Goal: Check status: Check status

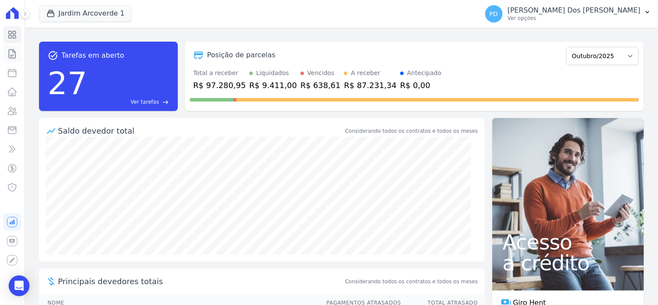
click at [8, 52] on icon at bounding box center [12, 54] width 10 height 10
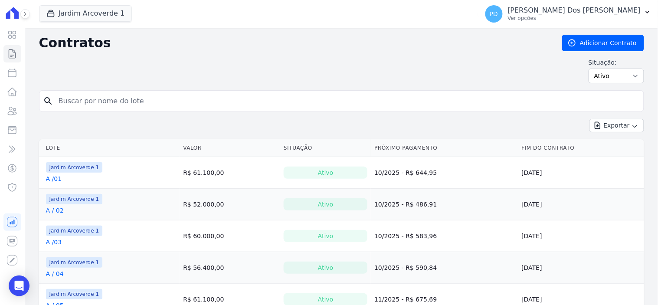
drag, startPoint x: 206, startPoint y: 98, endPoint x: 253, endPoint y: 101, distance: 46.5
click at [207, 100] on input "search" at bounding box center [346, 100] width 587 height 17
type input "a / 12"
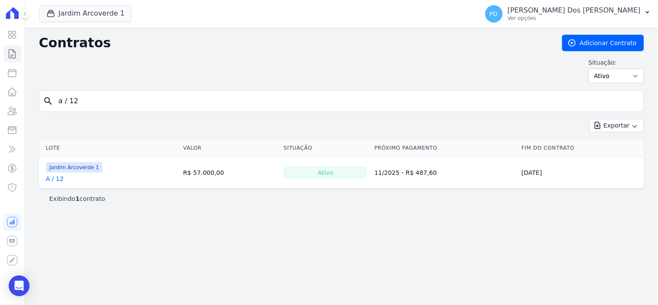
click at [57, 180] on link "A / 12" at bounding box center [55, 178] width 18 height 9
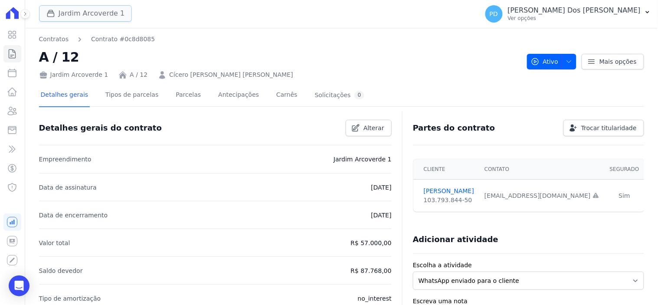
click at [81, 15] on button "Jardim Arcoverde 1" at bounding box center [85, 13] width 93 height 16
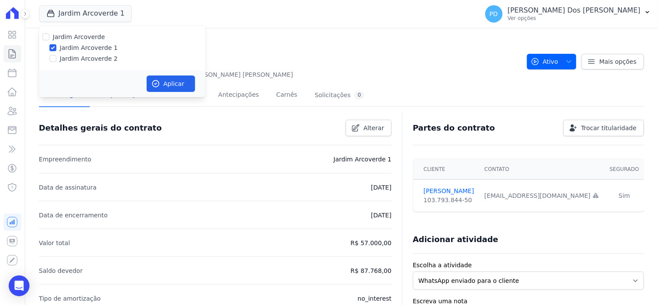
click at [81, 59] on label "Jardim Arcoverde 2" at bounding box center [89, 58] width 58 height 9
click at [56, 59] on input "Jardim Arcoverde 2" at bounding box center [52, 58] width 7 height 7
checkbox input "true"
click at [190, 88] on button "Aplicar" at bounding box center [171, 83] width 49 height 16
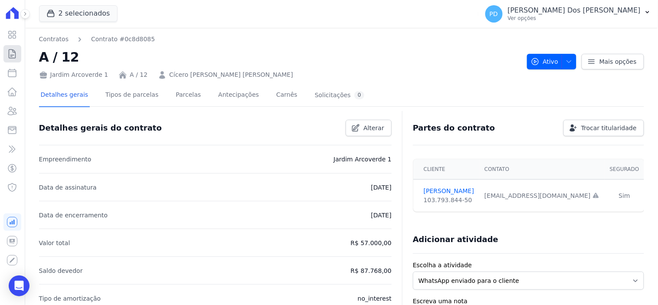
click at [16, 57] on icon at bounding box center [12, 54] width 10 height 10
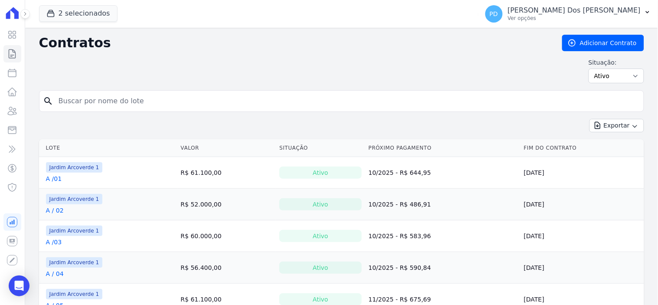
click at [79, 98] on input "search" at bounding box center [346, 100] width 587 height 17
type input "a / 12"
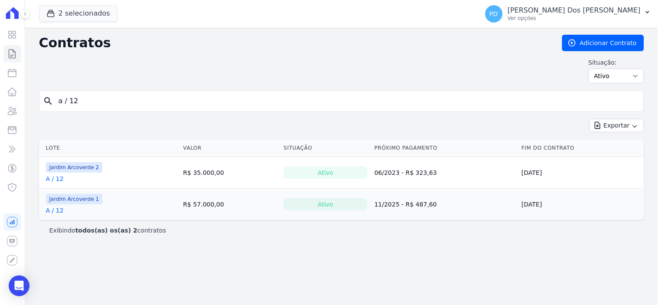
click at [59, 177] on link "A / 12" at bounding box center [55, 178] width 18 height 9
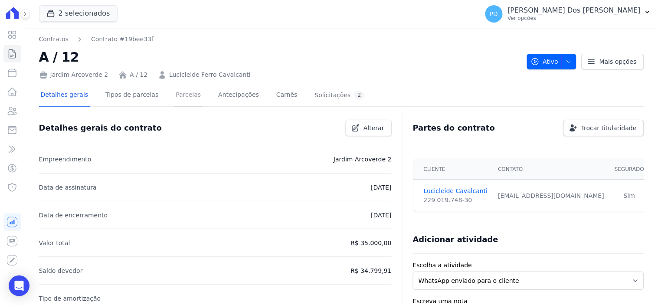
click at [185, 97] on link "Parcelas" at bounding box center [188, 95] width 29 height 23
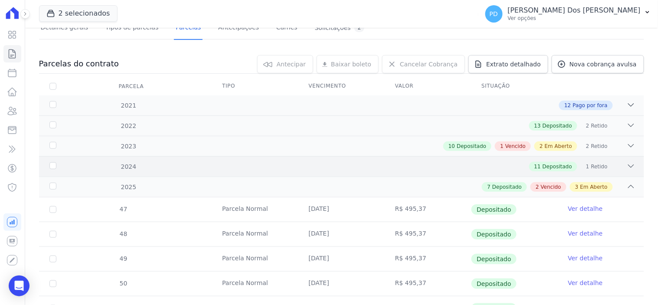
scroll to position [337, 0]
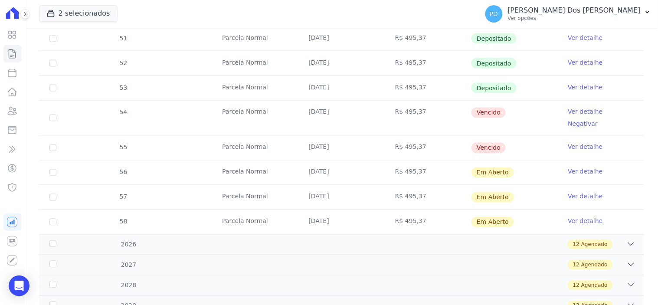
click at [572, 110] on link "Ver detalhe" at bounding box center [585, 112] width 35 height 9
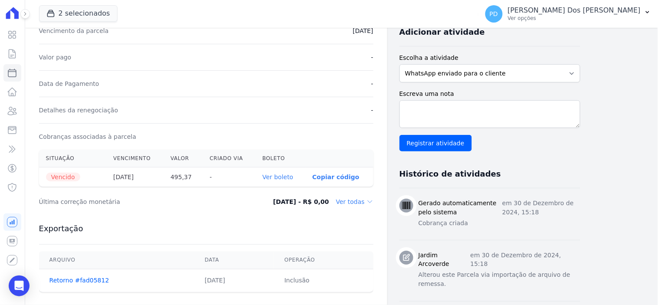
scroll to position [193, 0]
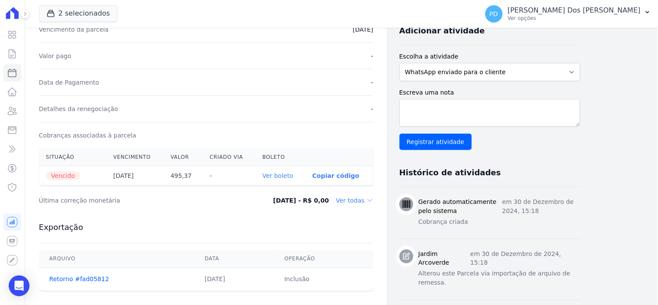
click at [284, 177] on link "Ver boleto" at bounding box center [277, 175] width 31 height 7
